Goal: Task Accomplishment & Management: Use online tool/utility

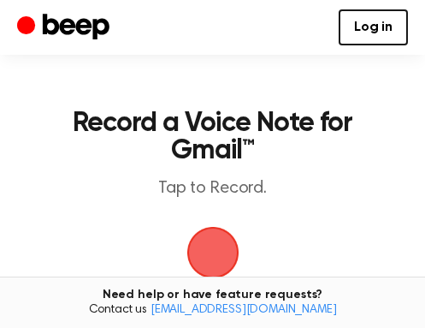
scroll to position [57, 0]
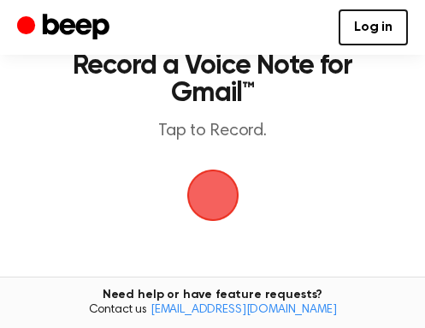
click at [215, 185] on span "button" at bounding box center [213, 195] width 48 height 48
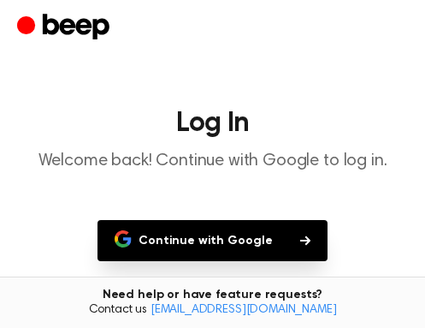
click at [218, 234] on button "Continue with Google" at bounding box center [213, 240] width 230 height 41
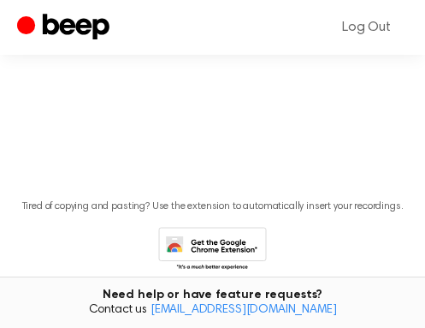
scroll to position [57, 0]
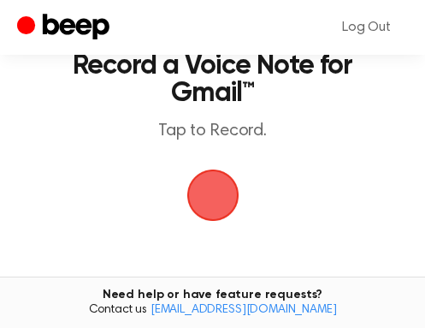
click at [218, 211] on span "button" at bounding box center [213, 195] width 48 height 48
click at [221, 196] on span "button" at bounding box center [213, 195] width 48 height 48
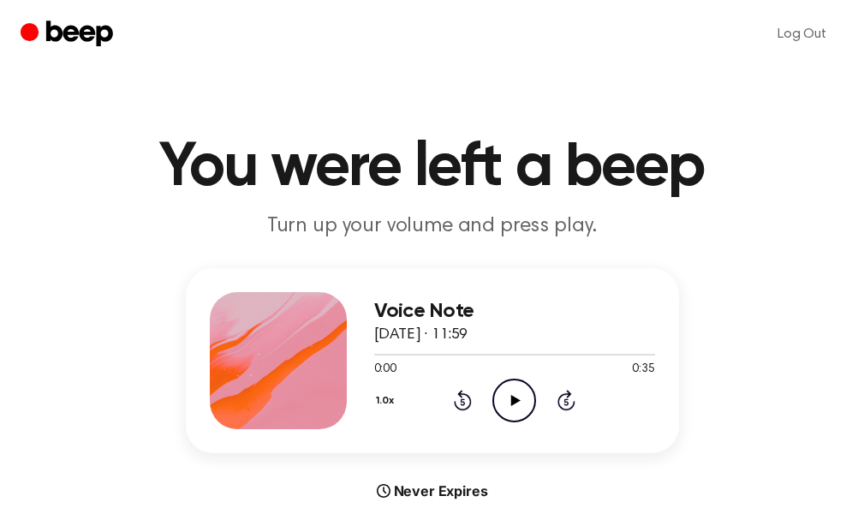
click at [516, 408] on icon "Play Audio" at bounding box center [514, 400] width 44 height 44
click at [638, 398] on div "1.0x Rewind 5 seconds Pause Audio Skip 5 seconds" at bounding box center [514, 400] width 281 height 44
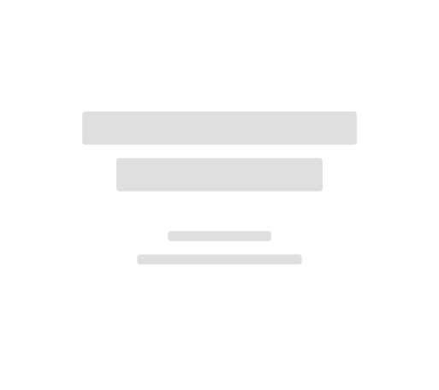
scroll to position [57, 0]
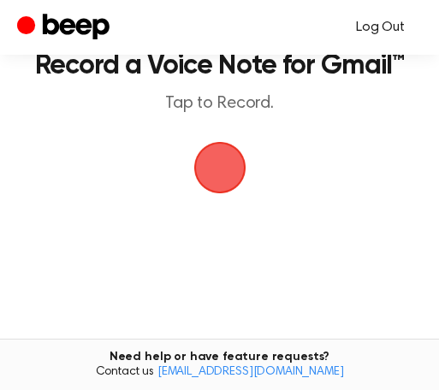
click at [390, 25] on link "Log Out" at bounding box center [380, 27] width 83 height 41
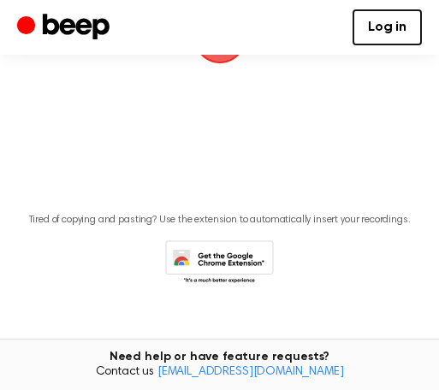
scroll to position [0, 0]
